Goal: Information Seeking & Learning: Learn about a topic

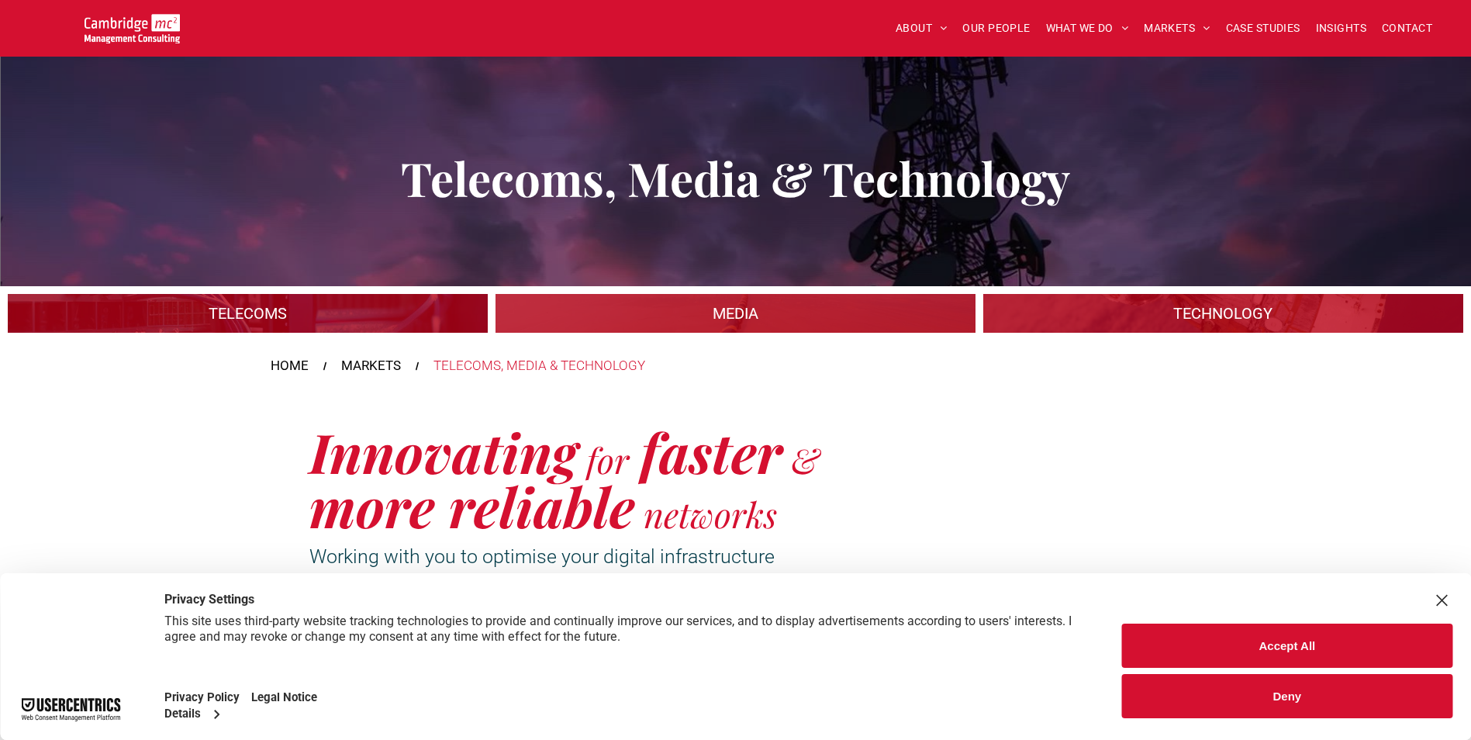
scroll to position [155, 0]
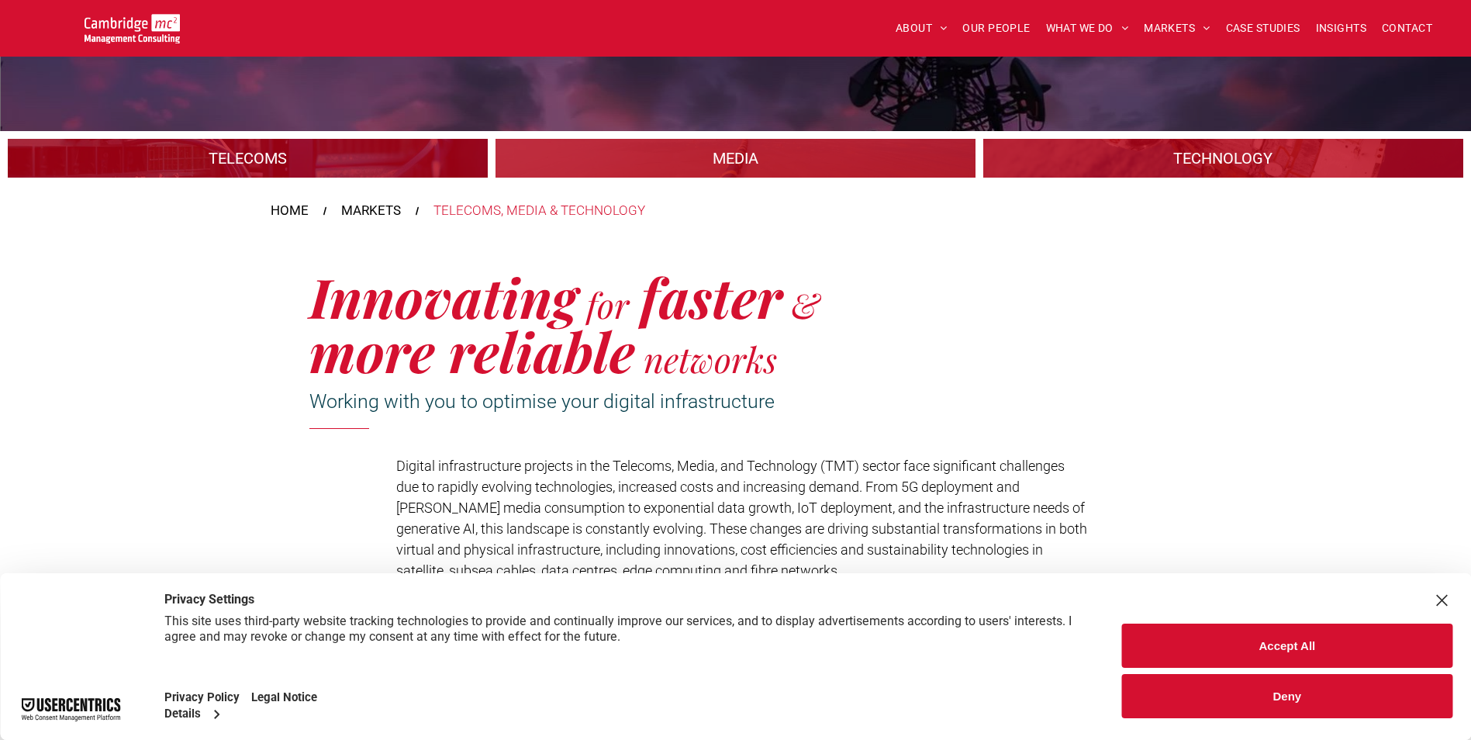
click at [1270, 630] on button "Accept All" at bounding box center [1287, 645] width 330 height 44
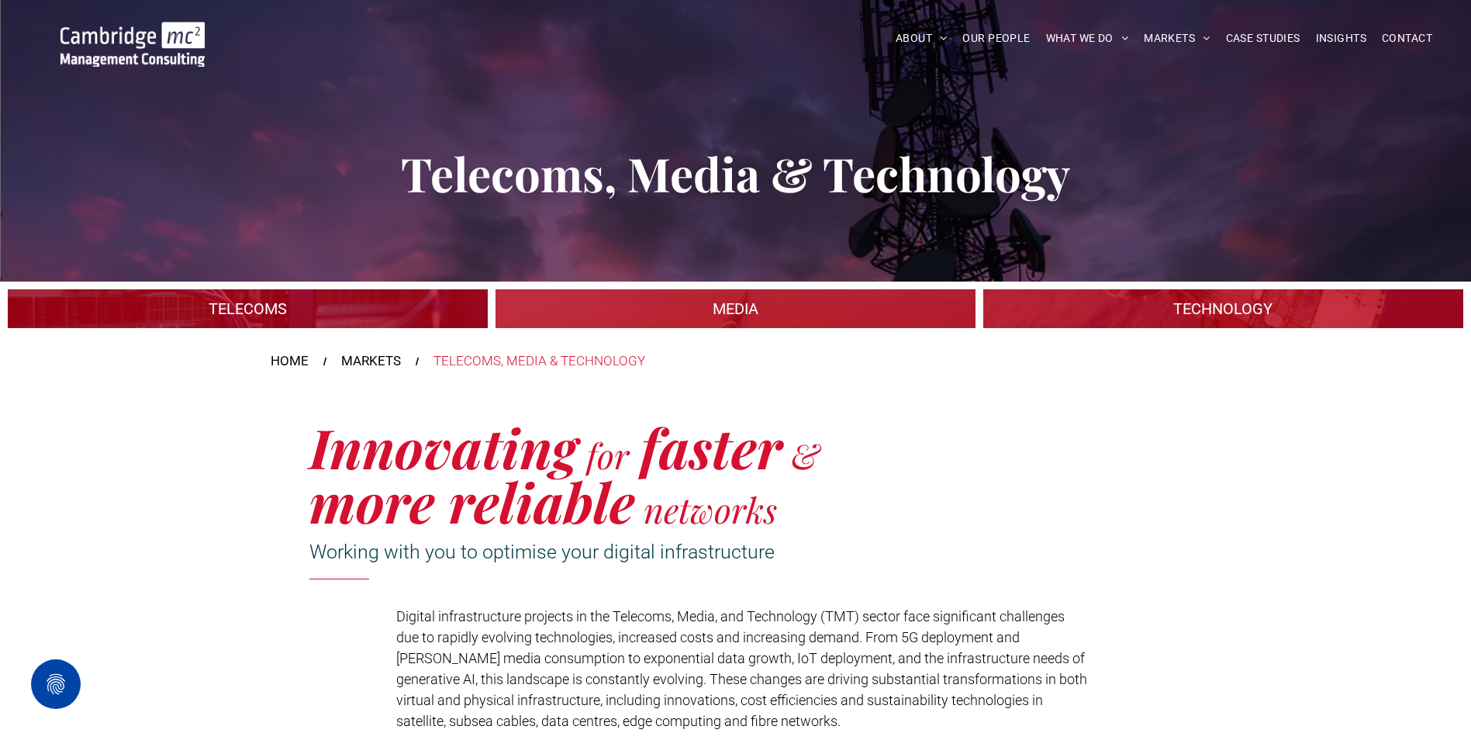
scroll to position [0, 0]
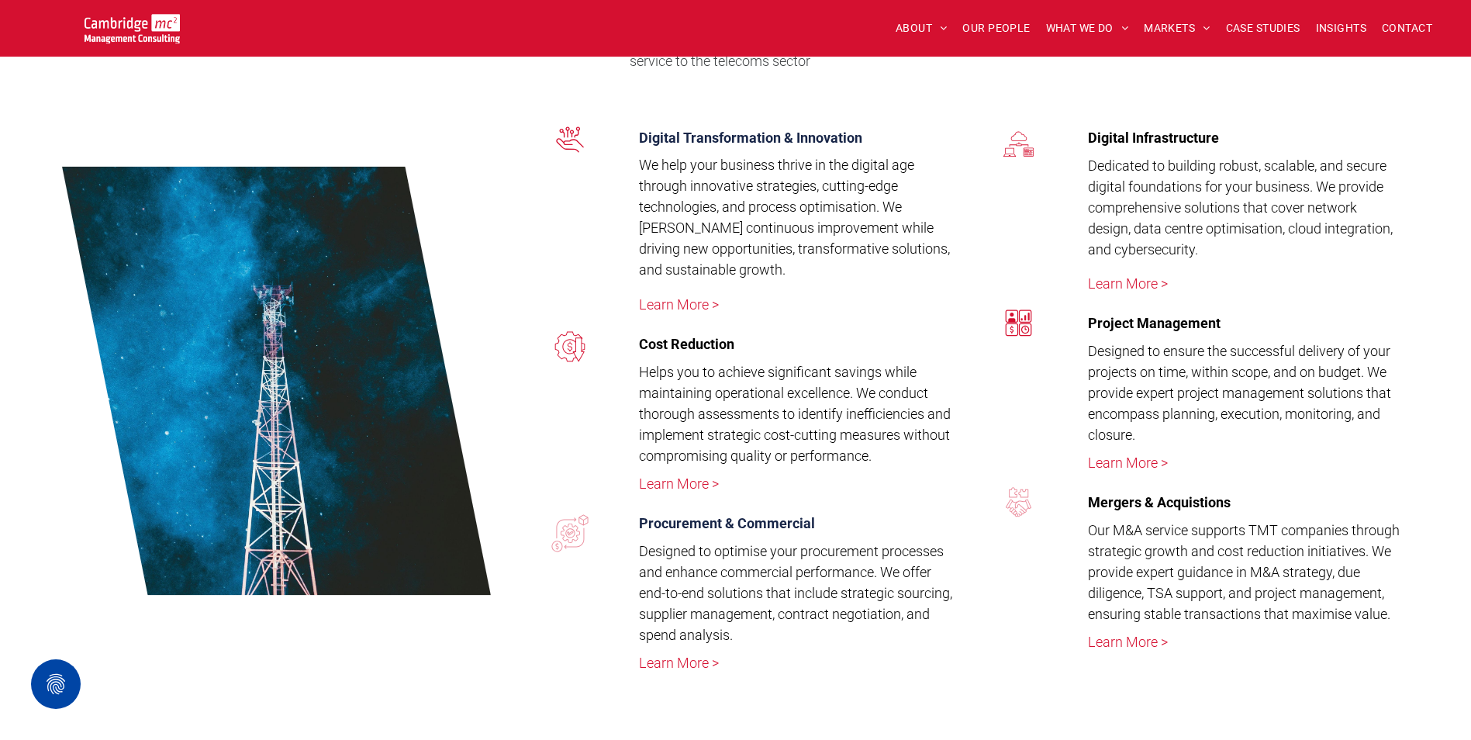
scroll to position [2869, 0]
